Goal: Information Seeking & Learning: Learn about a topic

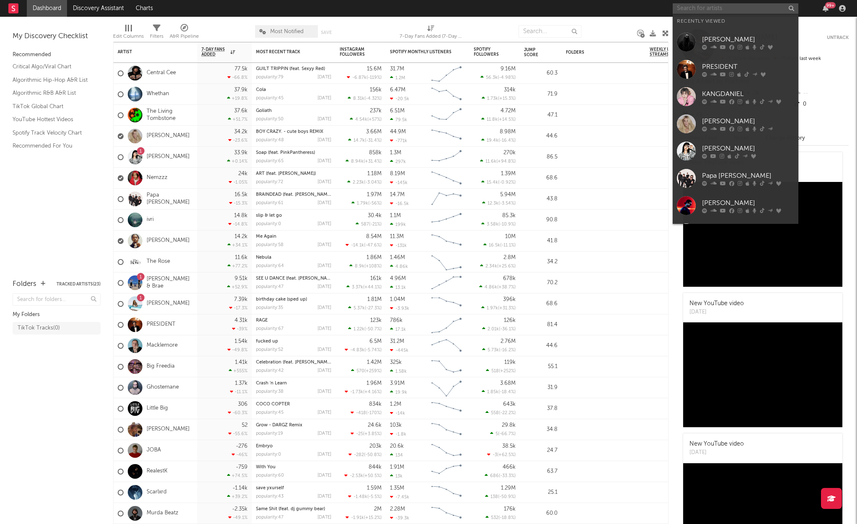
click at [736, 3] on input "text" at bounding box center [736, 8] width 126 height 10
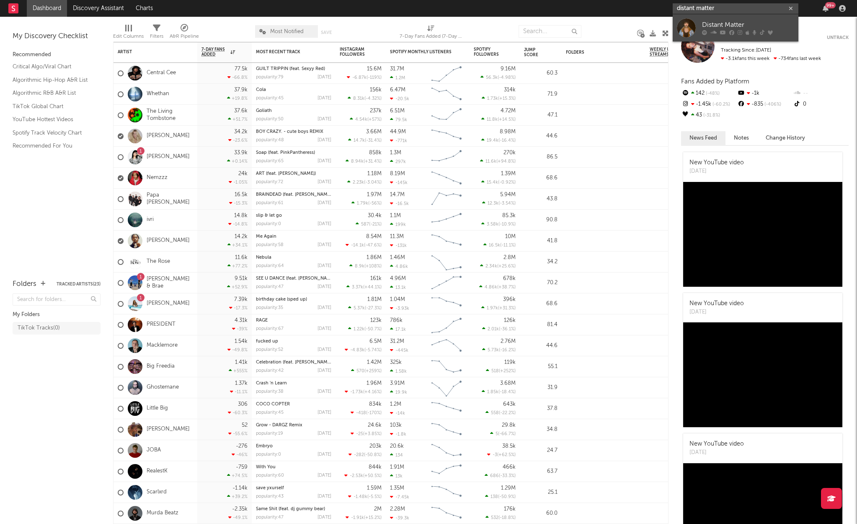
type input "distant matter"
click at [736, 21] on div "Distant Matter" at bounding box center [748, 25] width 92 height 10
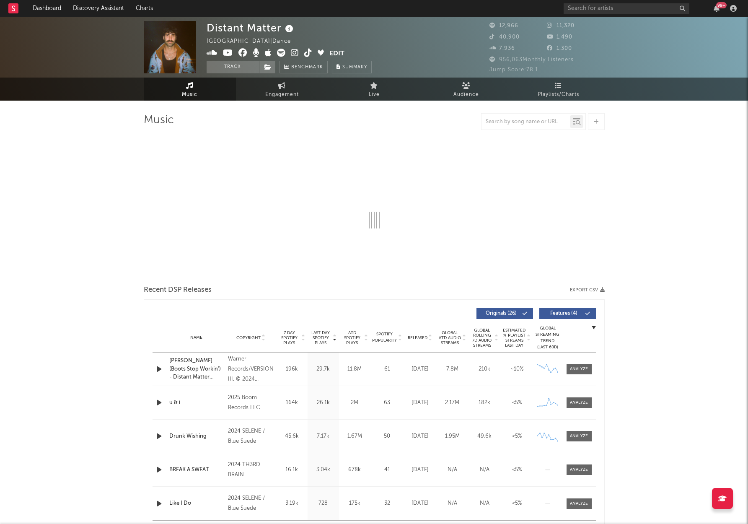
select select "6m"
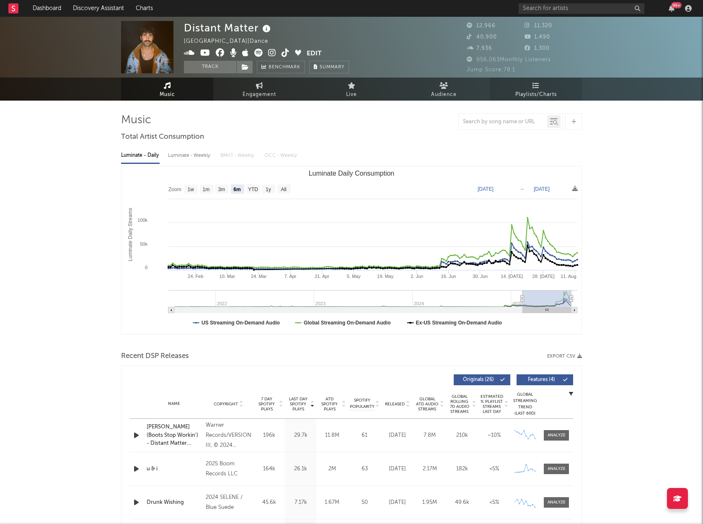
click at [541, 88] on link "Playlists/Charts" at bounding box center [536, 88] width 92 height 23
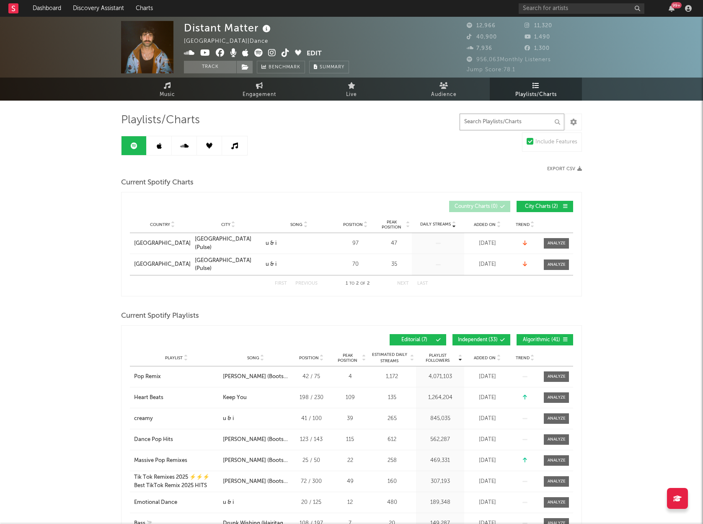
click at [516, 127] on input "text" at bounding box center [511, 121] width 105 height 17
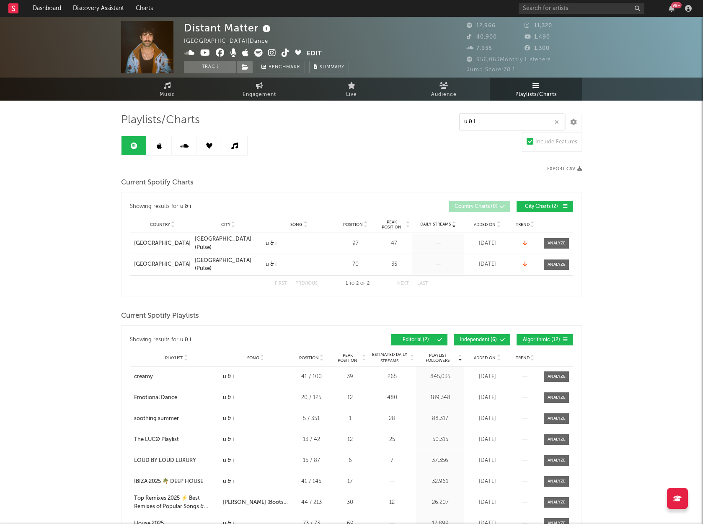
type input "u & I"
drag, startPoint x: 516, startPoint y: 127, endPoint x: 623, endPoint y: 210, distance: 135.1
click at [165, 87] on icon at bounding box center [167, 85] width 7 height 7
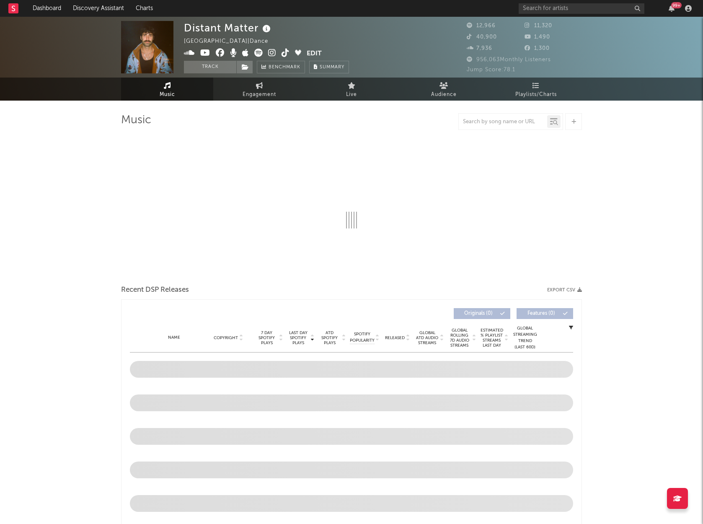
select select "6m"
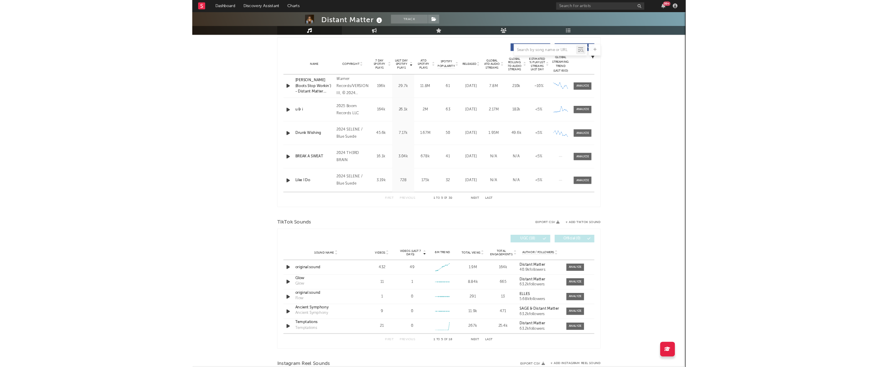
scroll to position [173, 0]
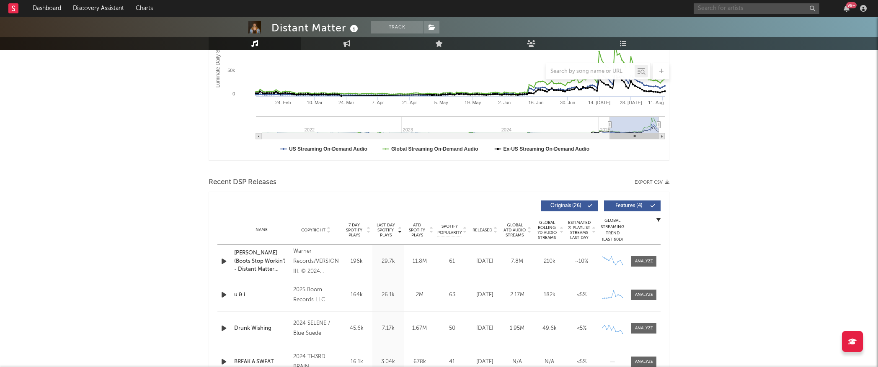
click at [740, 9] on input "text" at bounding box center [757, 8] width 126 height 10
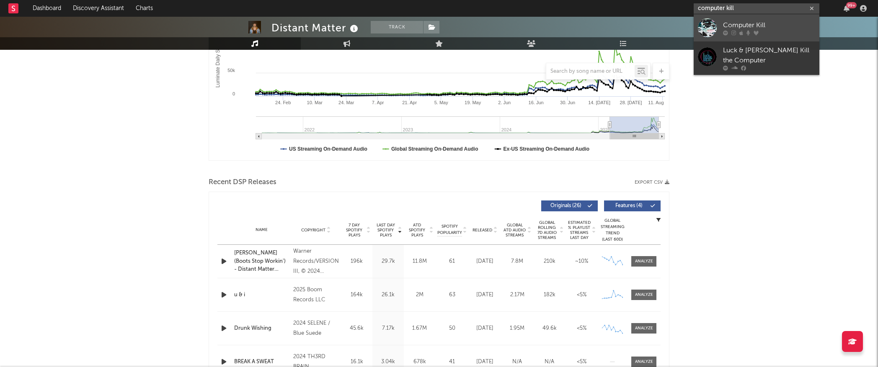
type input "computer kill"
click at [794, 30] on div at bounding box center [769, 32] width 92 height 5
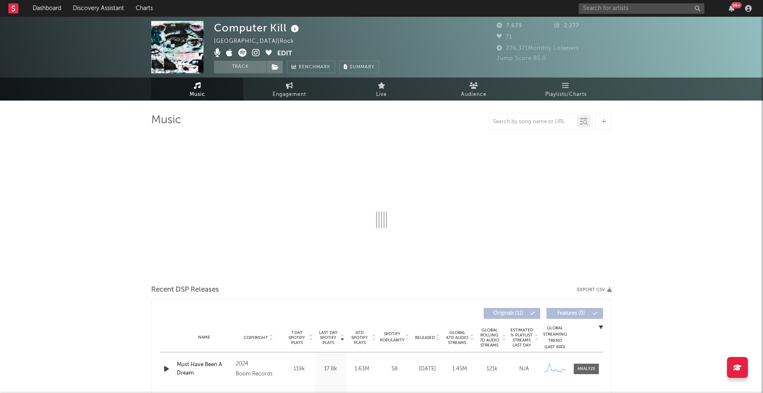
select select "6m"
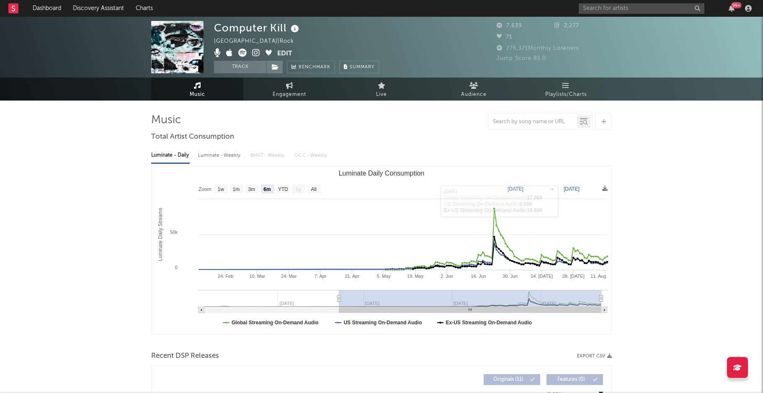
click at [284, 94] on span "Engagement" at bounding box center [290, 95] width 34 height 10
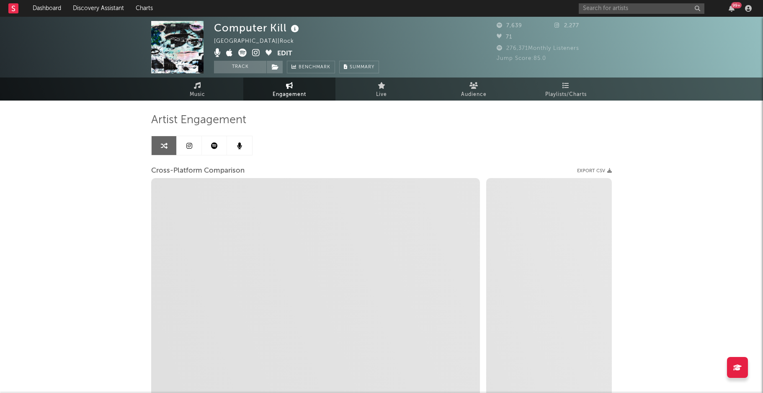
select select "1w"
click at [244, 53] on icon at bounding box center [242, 53] width 8 height 8
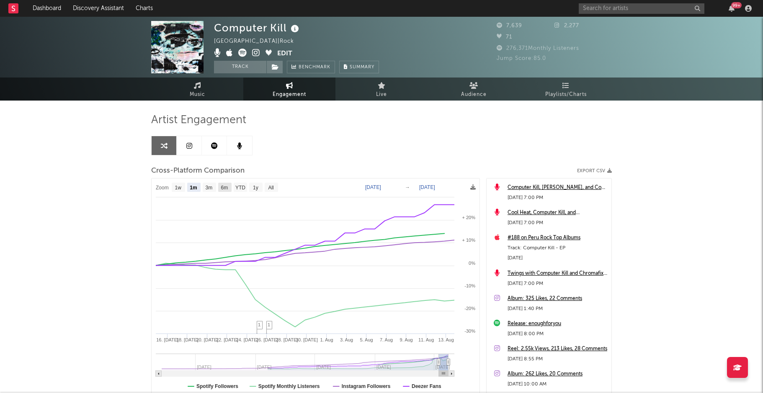
click at [226, 186] on text "6m" at bounding box center [224, 188] width 7 height 6
select select "6m"
type input "2025-02-13"
select select "6m"
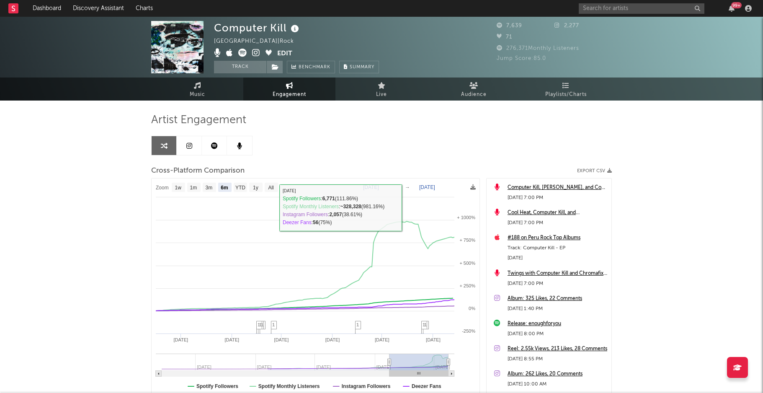
click at [201, 146] on link at bounding box center [189, 145] width 25 height 19
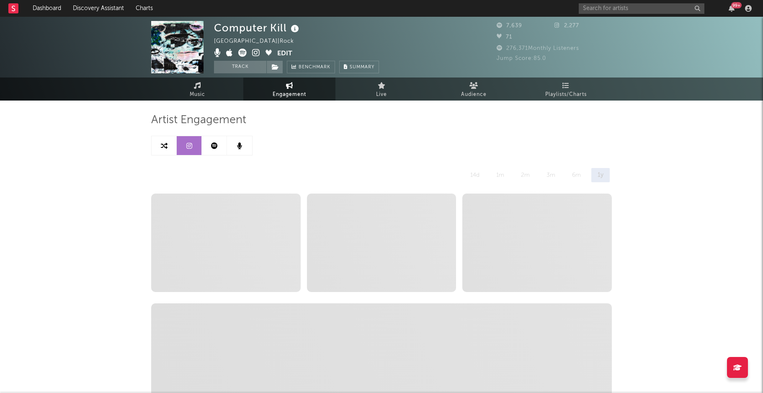
select select "6m"
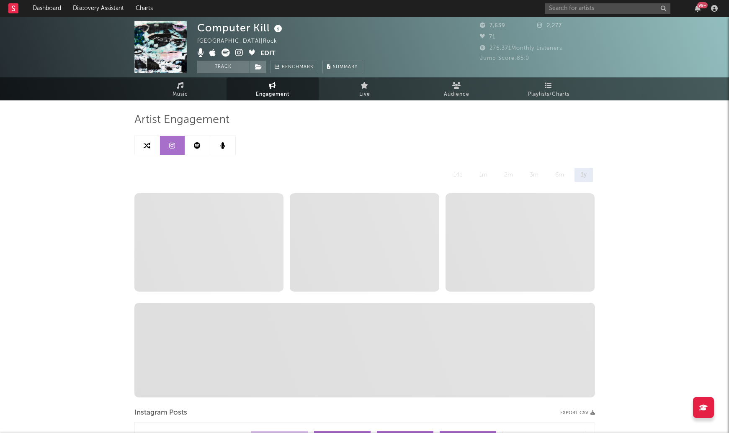
click at [197, 144] on icon at bounding box center [197, 145] width 7 height 7
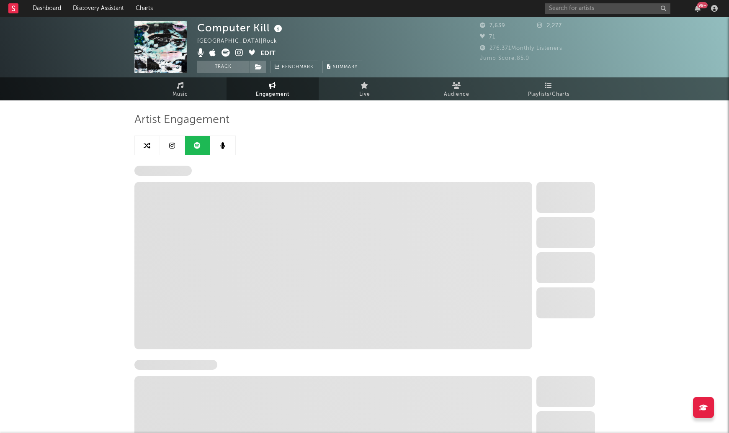
select select "6m"
select select "1w"
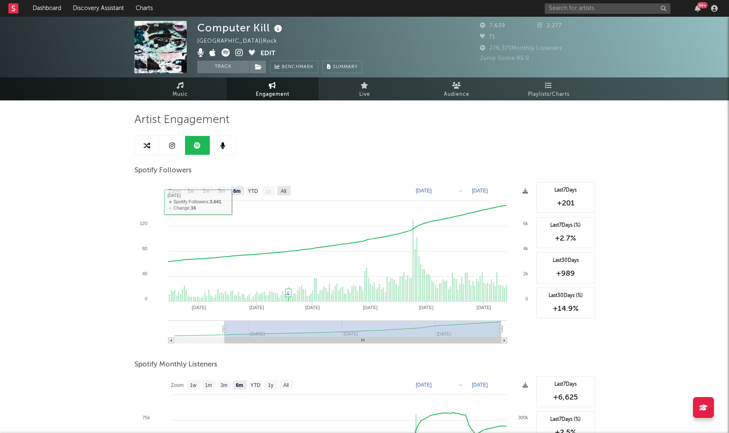
click at [288, 188] on rect at bounding box center [283, 190] width 13 height 9
select select "All"
type input "2025-01-11"
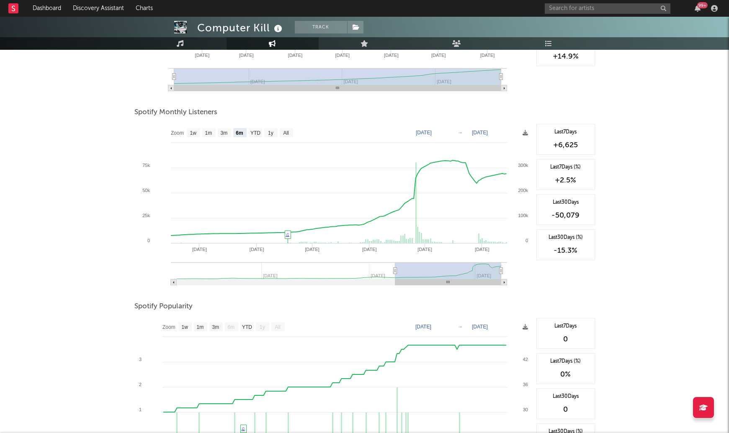
scroll to position [222, 0]
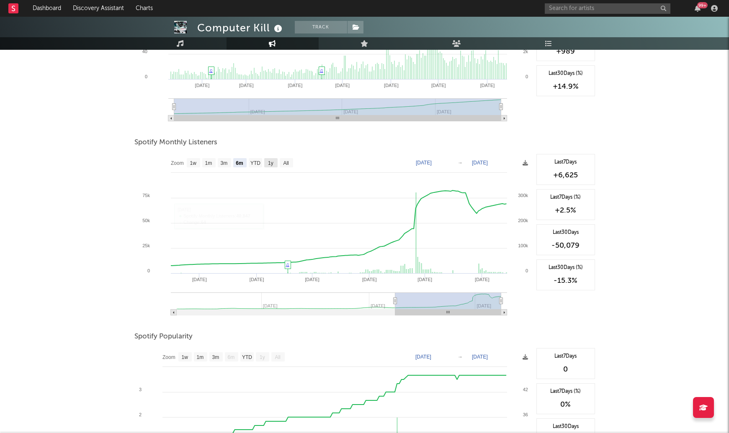
click at [271, 164] on text "1y" at bounding box center [270, 163] width 5 height 6
select select "1y"
type input "2024-08-14"
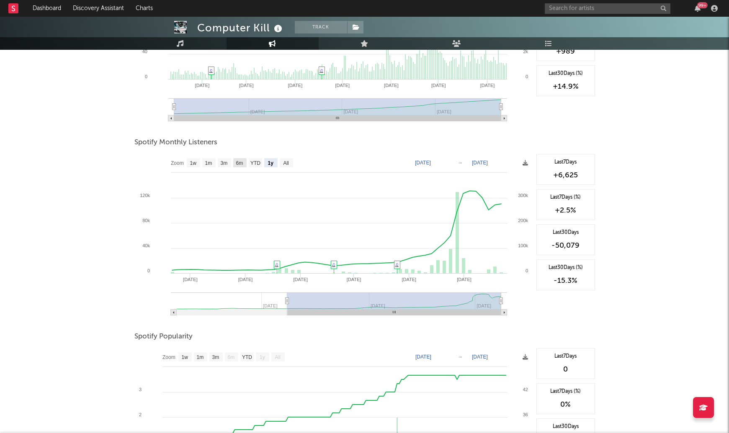
click at [243, 164] on g "6m" at bounding box center [239, 162] width 13 height 9
select select "6m"
type input "2025-02-14"
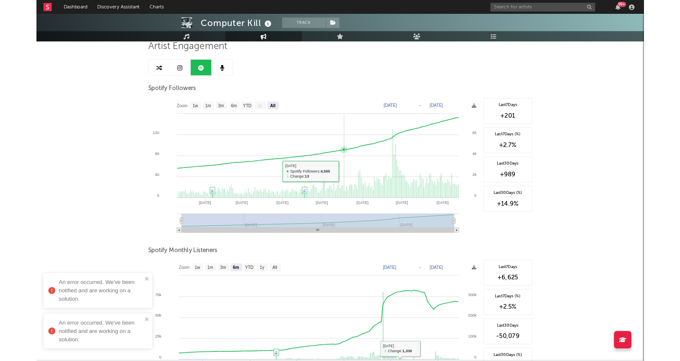
scroll to position [0, 0]
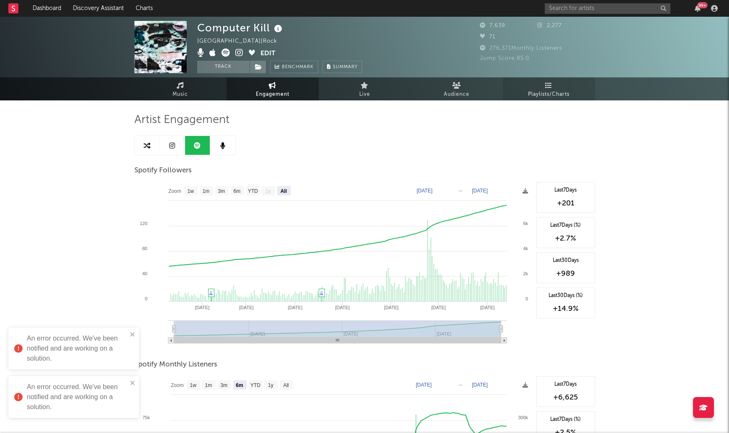
click at [548, 86] on icon at bounding box center [548, 85] width 7 height 7
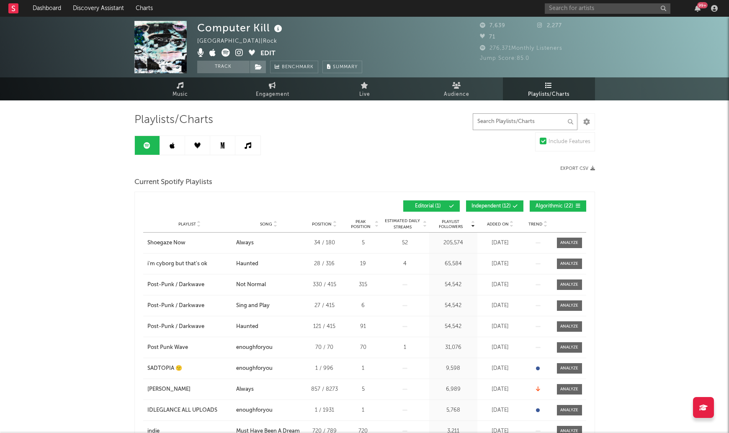
click at [543, 124] on input "text" at bounding box center [525, 121] width 105 height 17
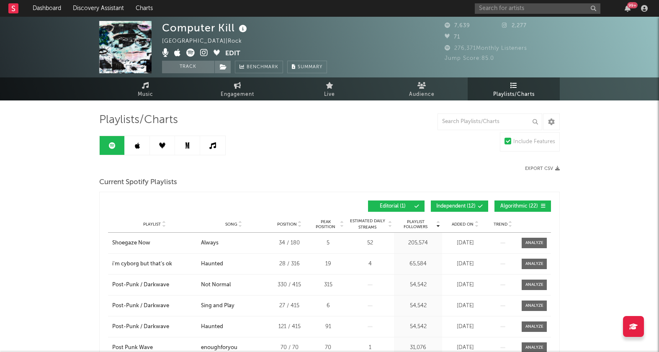
click at [533, 14] on div "99 +" at bounding box center [563, 8] width 176 height 17
click at [534, 8] on input "text" at bounding box center [538, 8] width 126 height 10
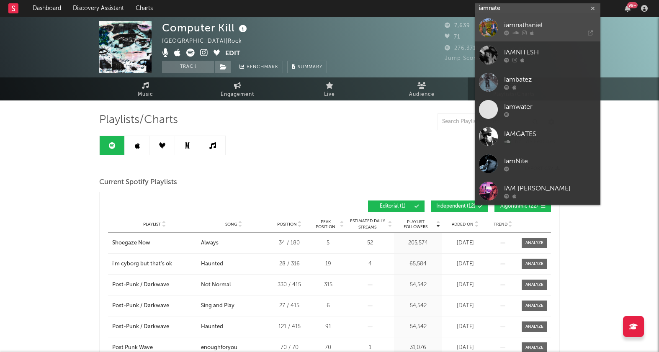
type input "iamnate"
click at [567, 23] on div "iamnathaniel" at bounding box center [550, 25] width 92 height 10
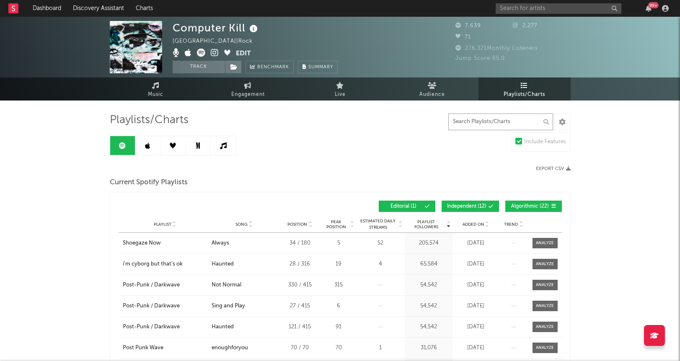
click at [491, 119] on input "text" at bounding box center [500, 121] width 105 height 17
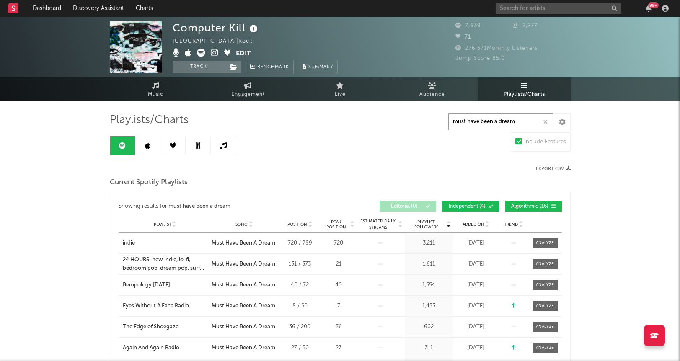
type input "must have been a dream"
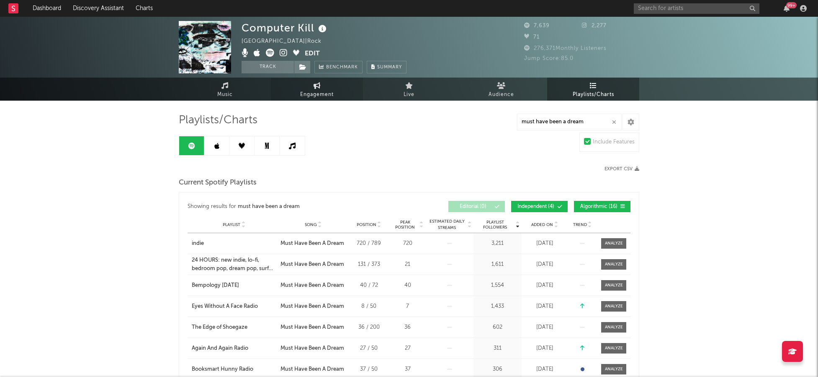
click at [332, 88] on link "Engagement" at bounding box center [317, 88] width 92 height 23
select select "1w"
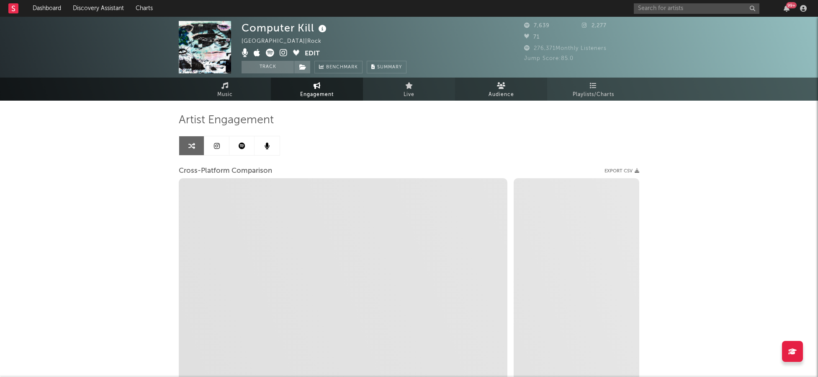
click at [505, 90] on span "Audience" at bounding box center [502, 95] width 26 height 10
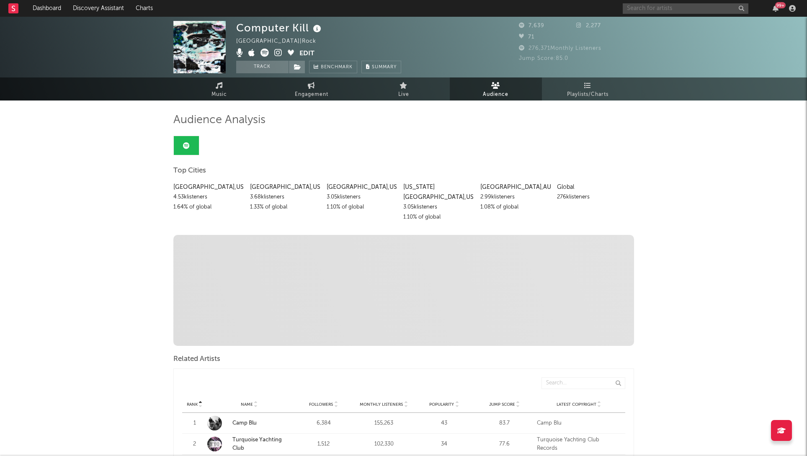
click at [664, 9] on input "text" at bounding box center [686, 8] width 126 height 10
type input "laszewo"
click at [672, 21] on div "Łaszewo" at bounding box center [698, 25] width 92 height 10
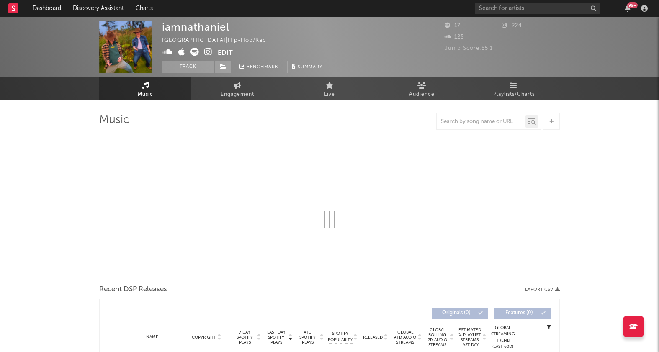
select select "1w"
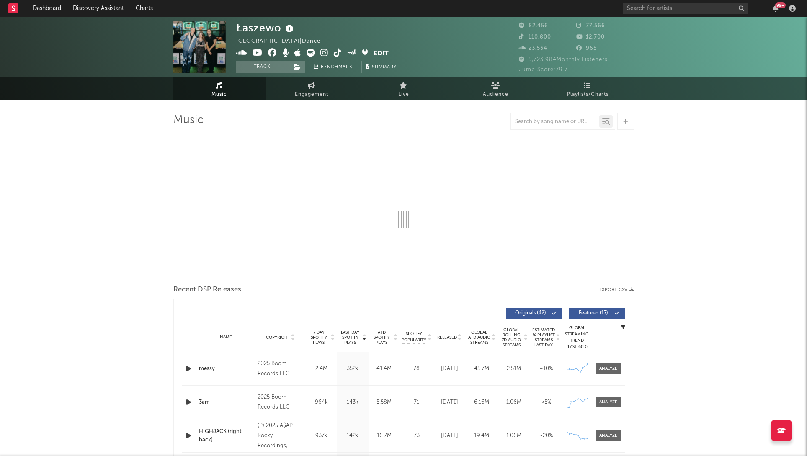
select select "6m"
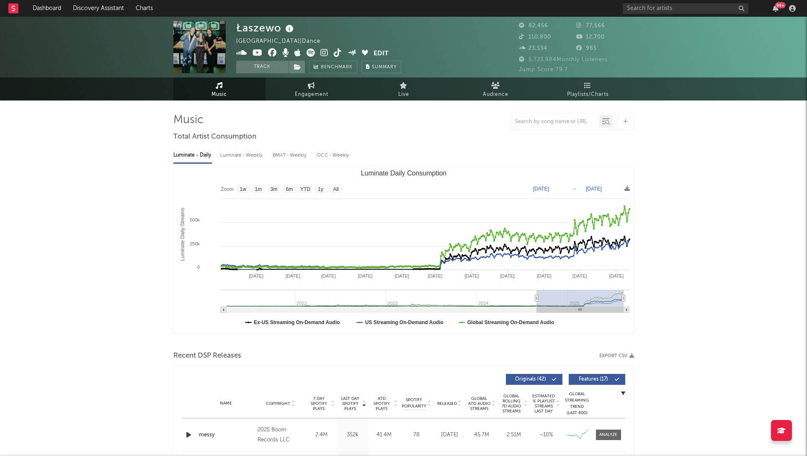
type input "2024-08-18"
select select "1y"
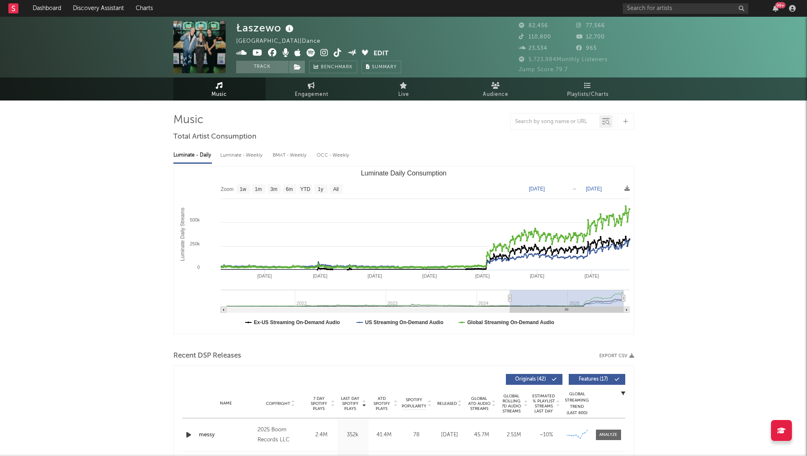
type input "2024-05-11"
drag, startPoint x: 578, startPoint y: 300, endPoint x: 509, endPoint y: 298, distance: 68.7
click at [509, 298] on icon "Luminate Daily Consumption" at bounding box center [509, 298] width 3 height 6
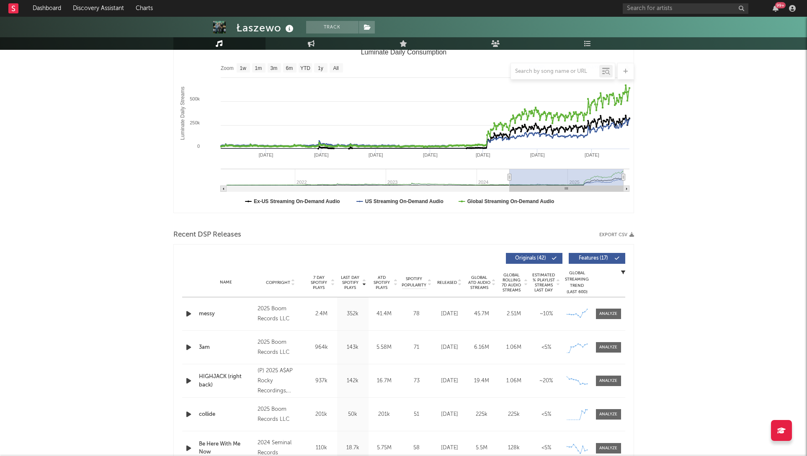
scroll to position [174, 0]
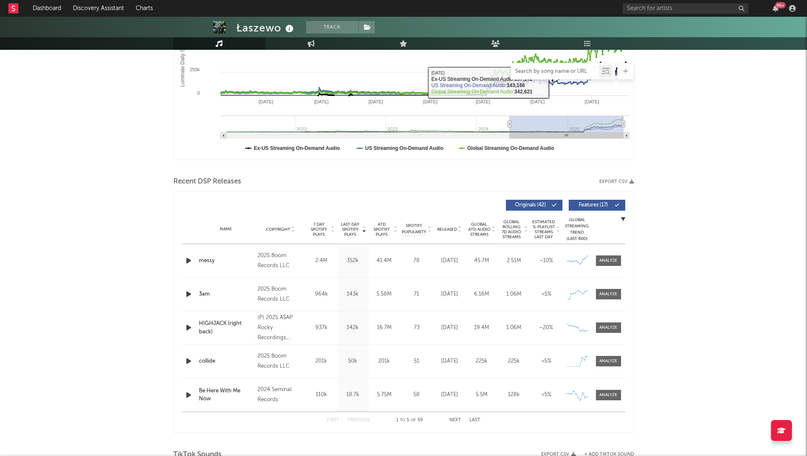
click at [561, 68] on input "text" at bounding box center [555, 71] width 88 height 7
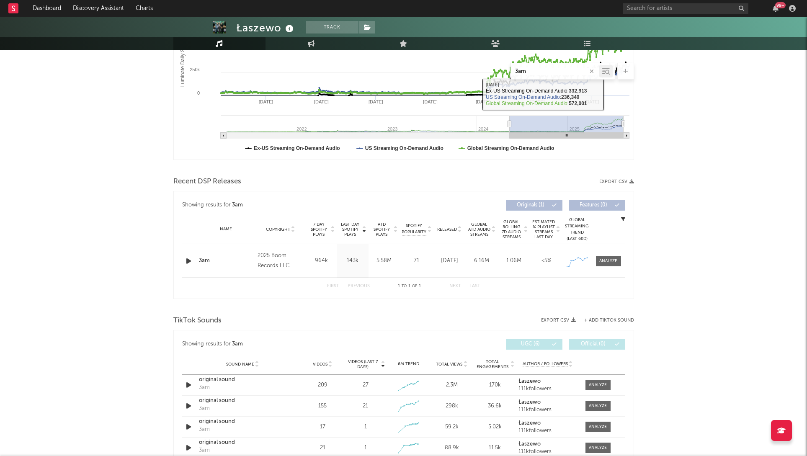
type input "3am"
click at [677, 140] on div "Łaszewo Track United States | Dance Edit Track Benchmark Summary 82,456 77,566 …" at bounding box center [403, 349] width 807 height 1013
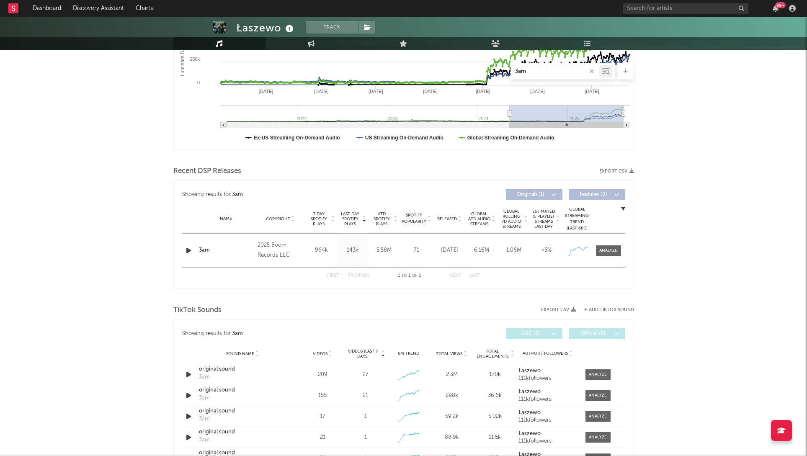
scroll to position [188, 0]
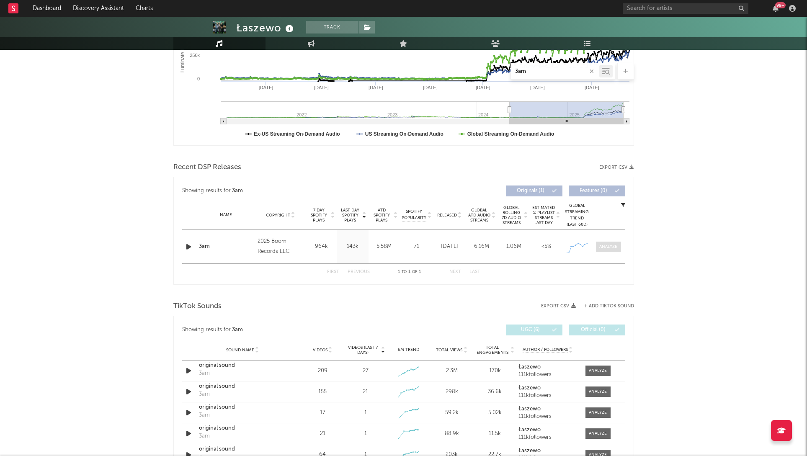
click at [607, 249] on div at bounding box center [608, 247] width 18 height 6
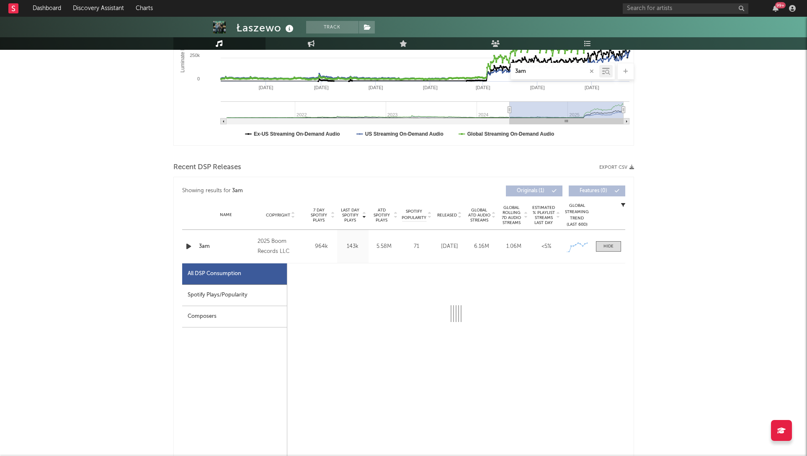
select select "1w"
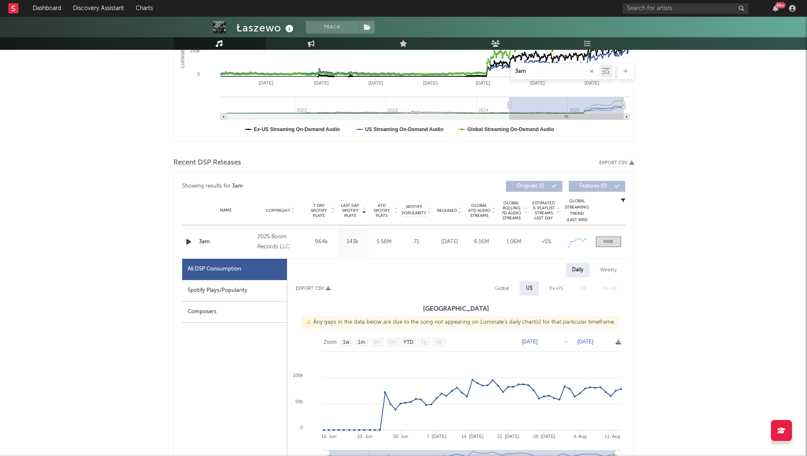
scroll to position [285, 0]
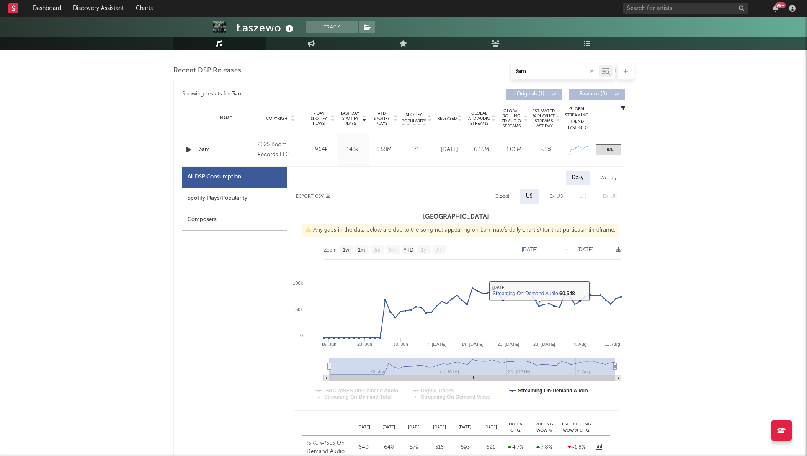
click at [555, 195] on div "Ex-US" at bounding box center [555, 196] width 13 height 10
select select "1w"
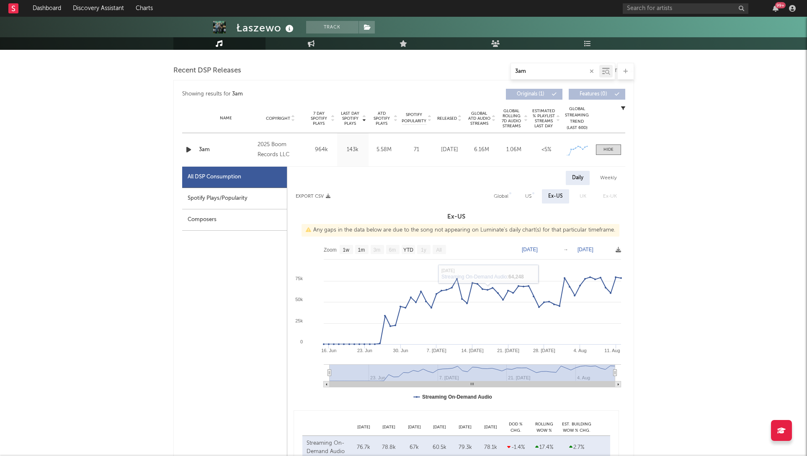
click at [500, 196] on div "Global" at bounding box center [501, 196] width 15 height 10
select select "1w"
click at [554, 196] on div "Ex-US" at bounding box center [555, 196] width 13 height 10
select select "1w"
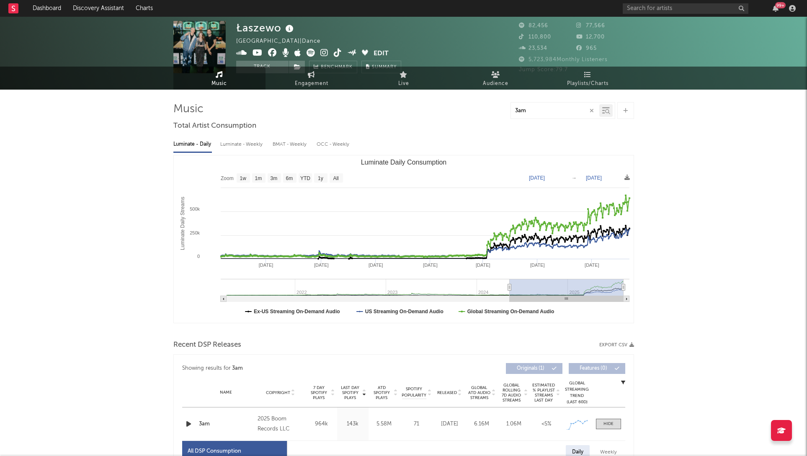
scroll to position [0, 0]
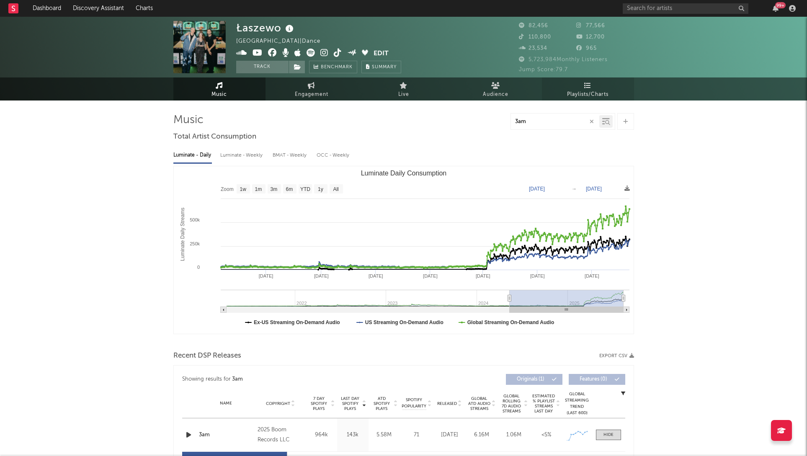
click at [591, 90] on span "Playlists/Charts" at bounding box center [587, 95] width 41 height 10
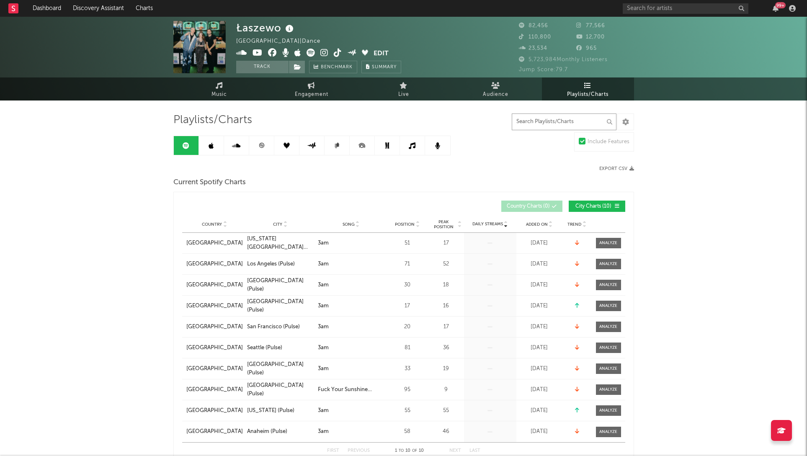
click at [580, 123] on input "text" at bounding box center [564, 121] width 105 height 17
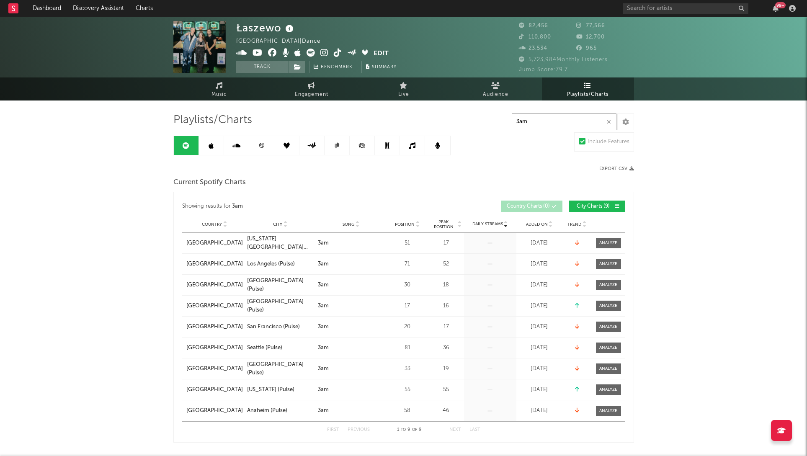
type input "3am"
click at [673, 8] on input "text" at bounding box center [686, 8] width 126 height 10
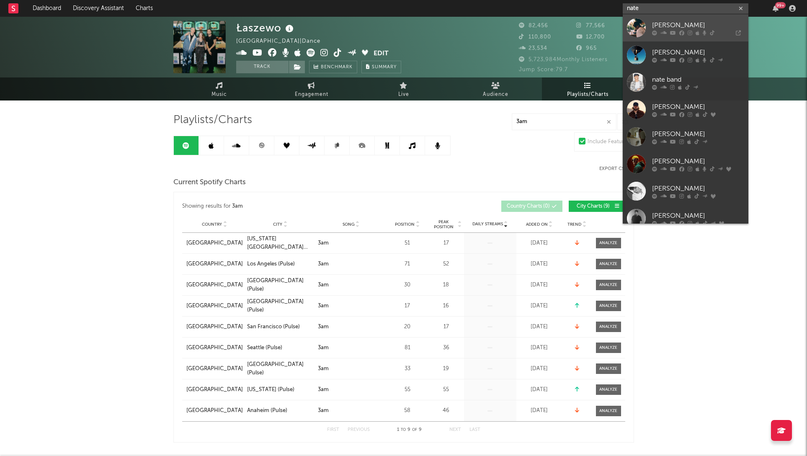
type input "nate"
click at [676, 20] on link "[PERSON_NAME]" at bounding box center [686, 27] width 126 height 27
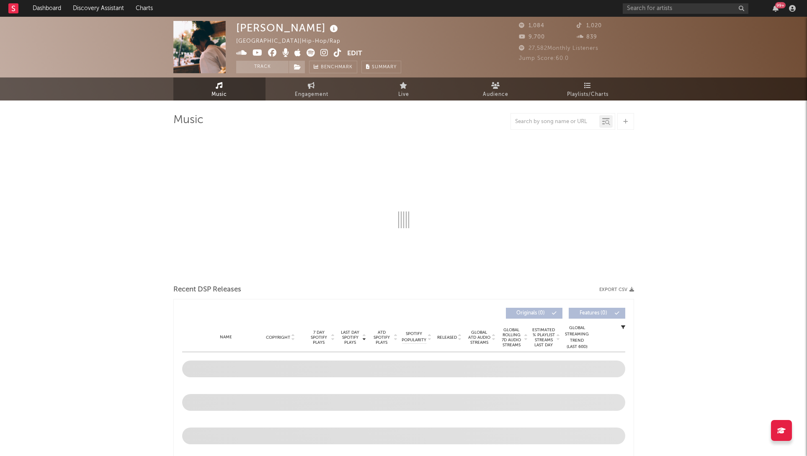
select select "6m"
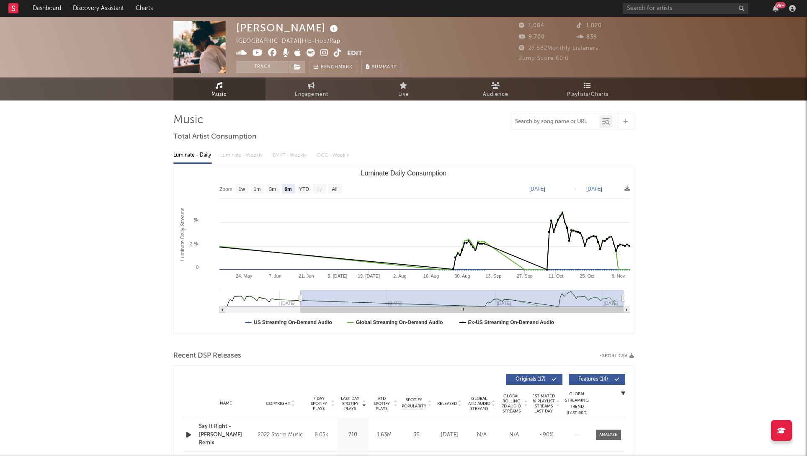
click at [556, 123] on input "text" at bounding box center [555, 122] width 88 height 7
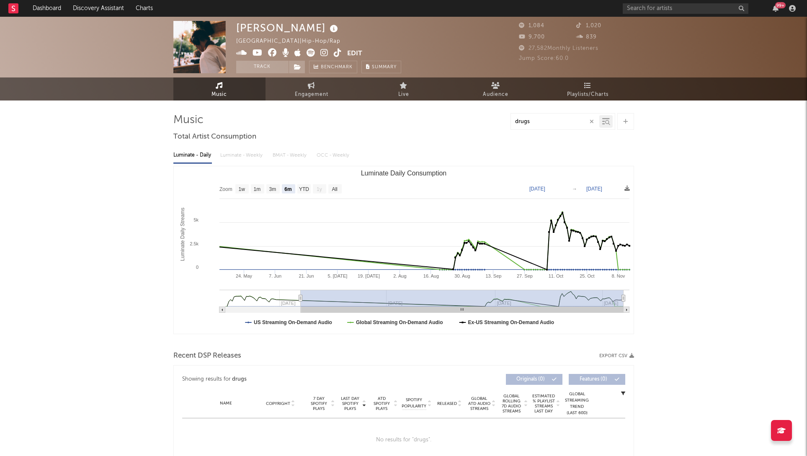
type input "drugs"
click at [683, 8] on input "text" at bounding box center [686, 8] width 126 height 10
click at [695, 326] on div "Nate United States | Hip-Hop/Rap Edit Track Benchmark Summary 1,084 1,020 9,700…" at bounding box center [403, 333] width 807 height 633
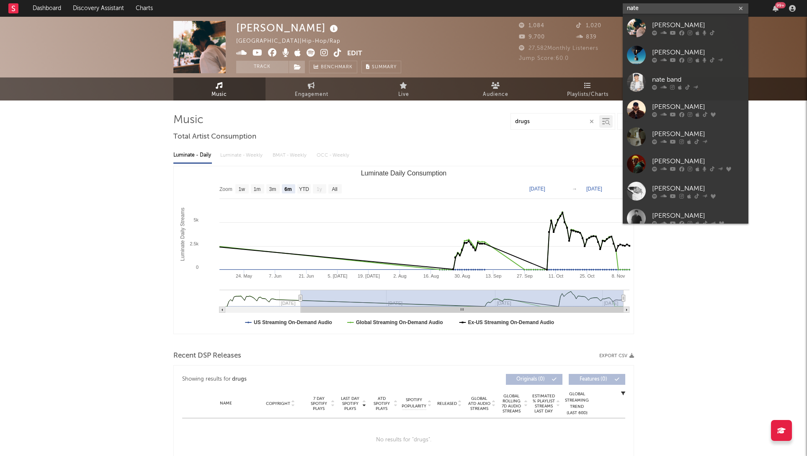
click at [637, 5] on input "nate" at bounding box center [686, 8] width 126 height 10
click at [639, 5] on input "nate" at bounding box center [686, 8] width 126 height 10
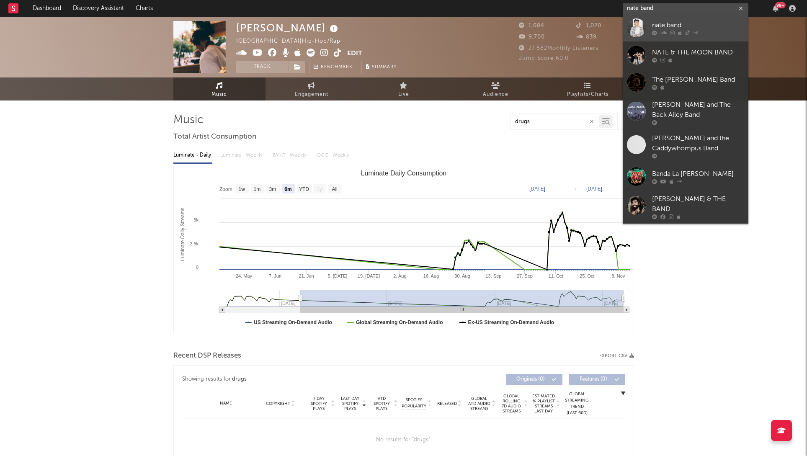
type input "nate band"
click at [730, 21] on div "nate band" at bounding box center [698, 25] width 92 height 10
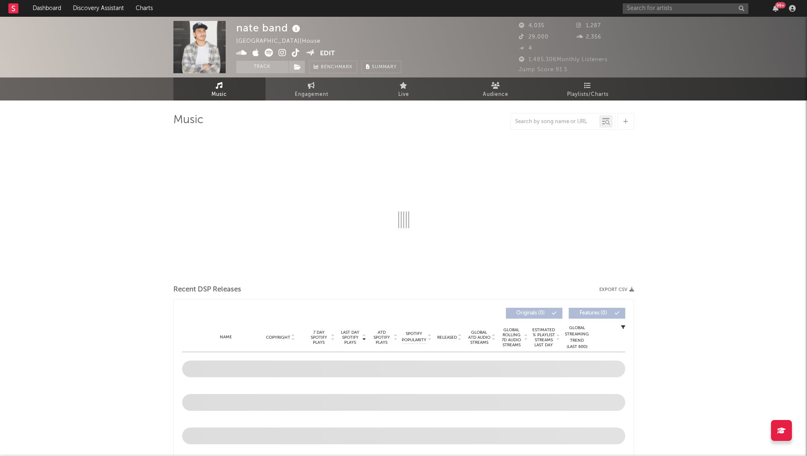
select select "1w"
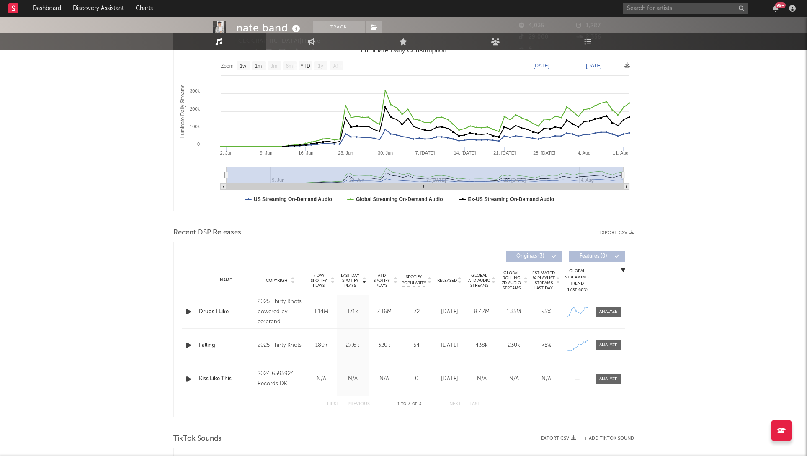
scroll to position [277, 0]
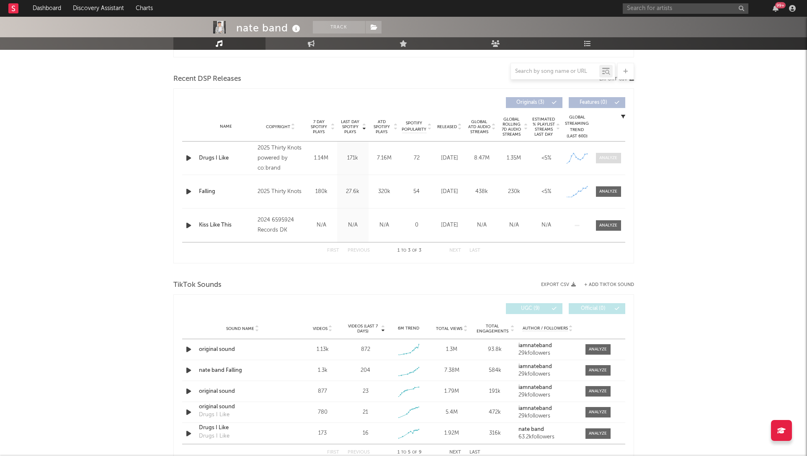
click at [604, 161] on div at bounding box center [608, 158] width 18 height 6
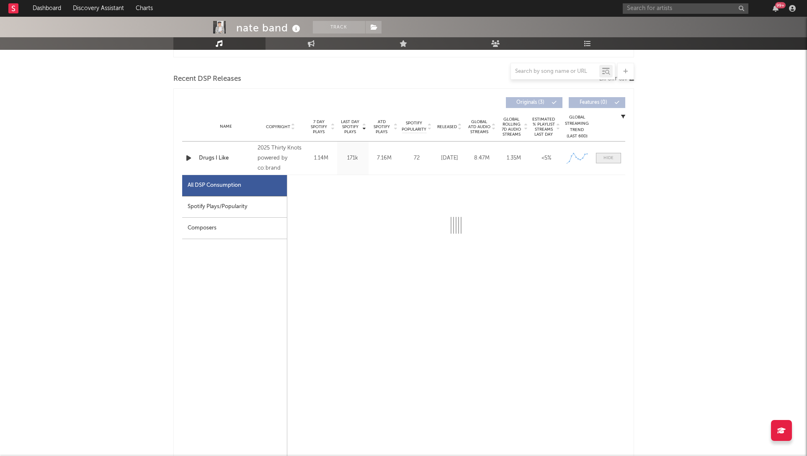
select select "1w"
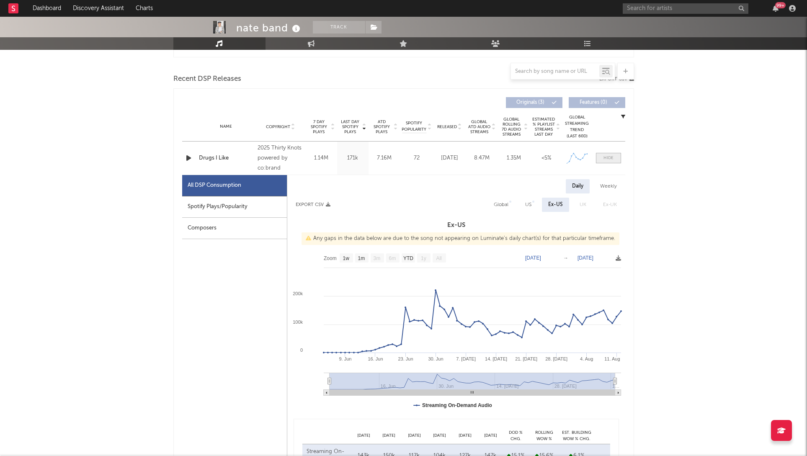
click at [604, 161] on div at bounding box center [609, 158] width 10 height 6
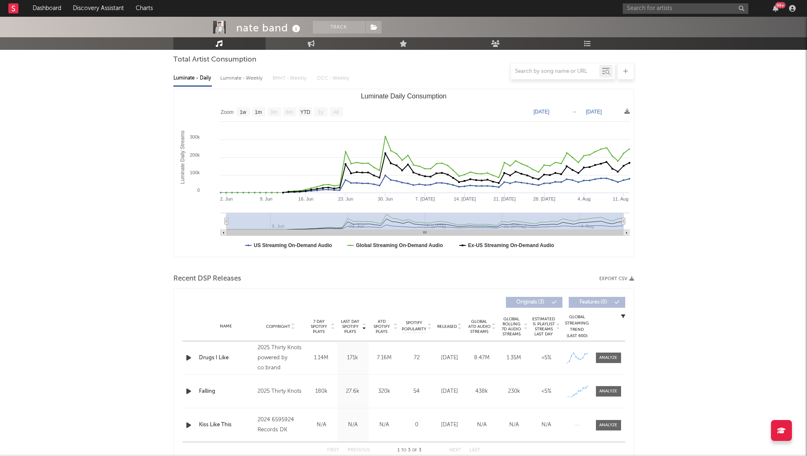
scroll to position [0, 0]
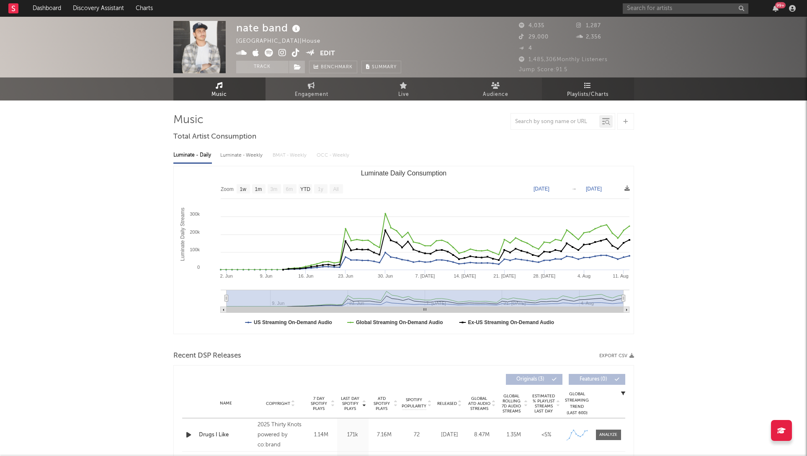
click at [599, 91] on span "Playlists/Charts" at bounding box center [587, 95] width 41 height 10
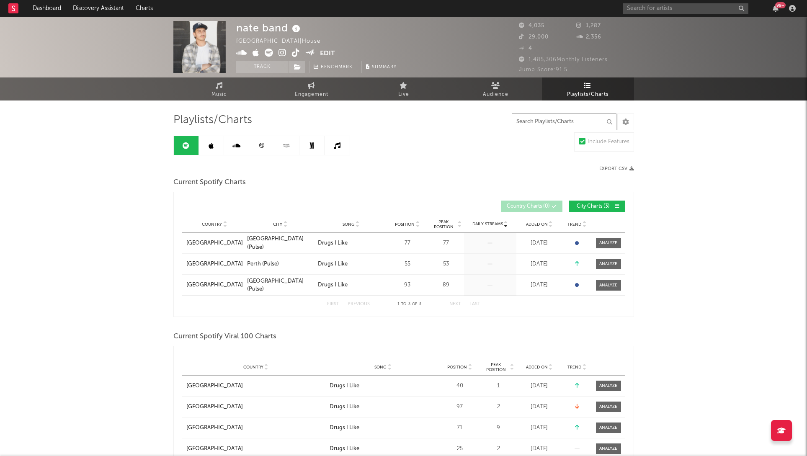
click at [556, 121] on input "text" at bounding box center [564, 121] width 105 height 17
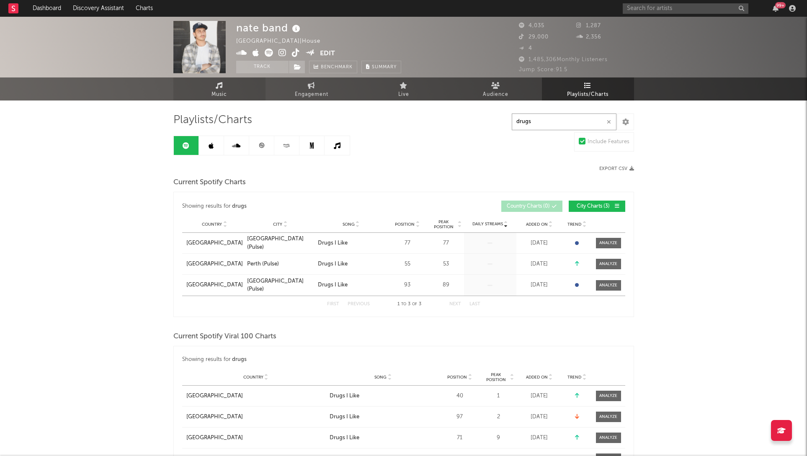
type input "drugs"
click at [215, 86] on link "Music" at bounding box center [219, 88] width 92 height 23
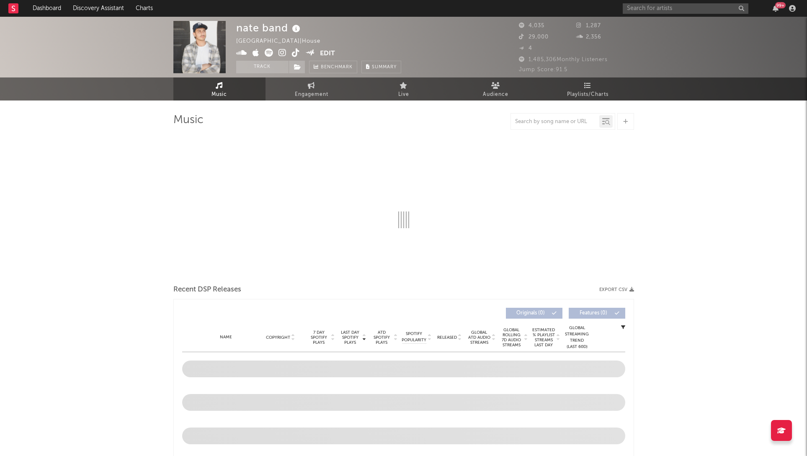
select select "1w"
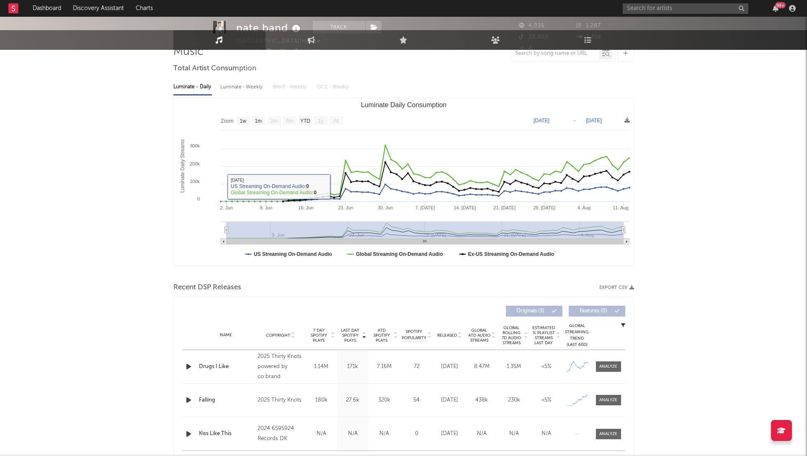
scroll to position [168, 0]
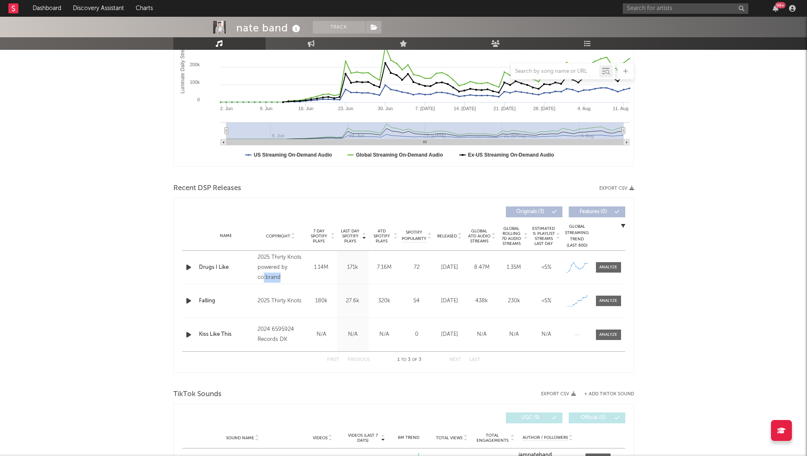
drag, startPoint x: 263, startPoint y: 276, endPoint x: 281, endPoint y: 278, distance: 18.9
click at [281, 278] on div "2025 Thirty Knots powered by co:brand" at bounding box center [281, 268] width 46 height 30
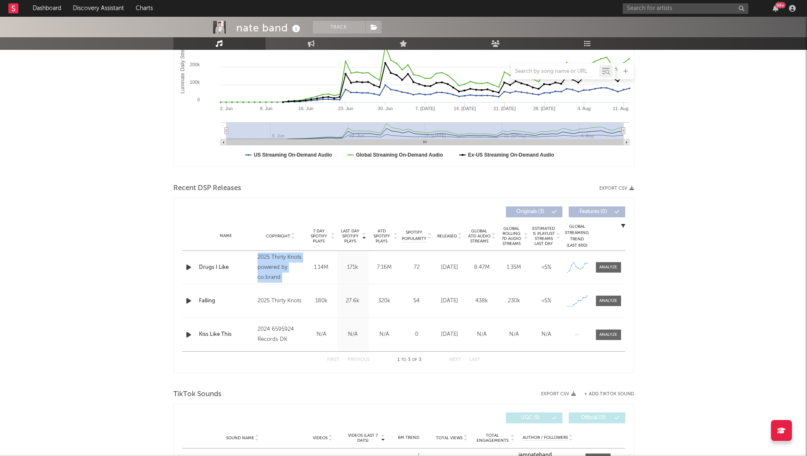
click at [272, 279] on div "2025 Thirty Knots powered by co:brand" at bounding box center [281, 268] width 46 height 30
click at [607, 270] on div at bounding box center [608, 267] width 18 height 6
select select "1w"
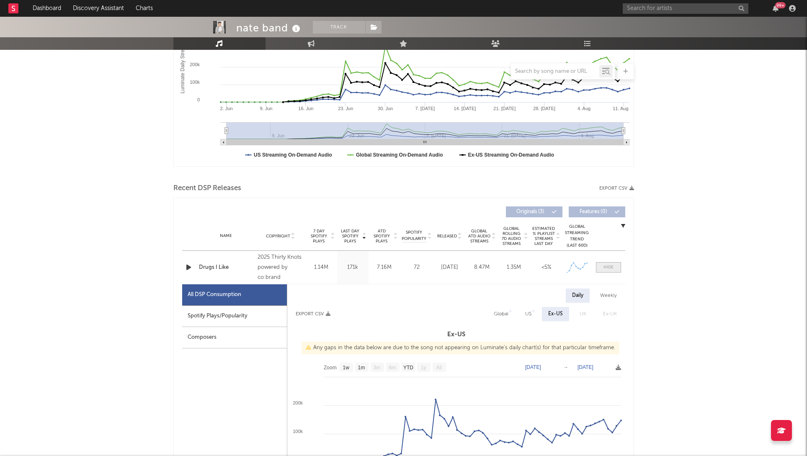
click at [607, 270] on div at bounding box center [609, 267] width 10 height 6
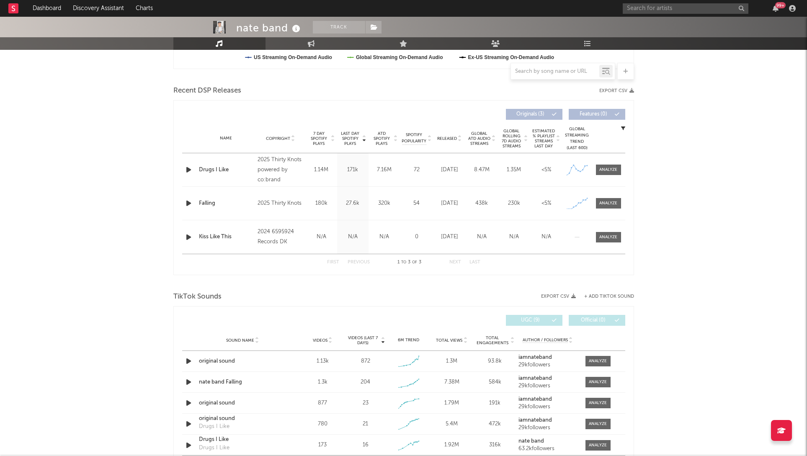
scroll to position [426, 0]
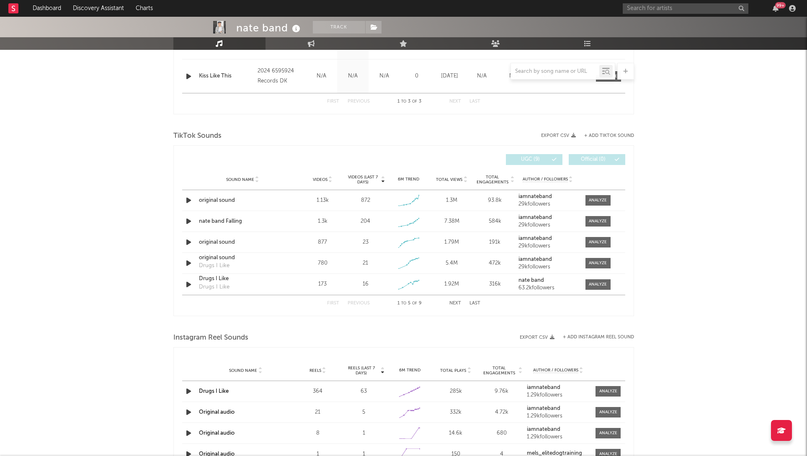
click at [318, 182] on div "Videos" at bounding box center [322, 179] width 39 height 6
